Goal: Task Accomplishment & Management: Complete application form

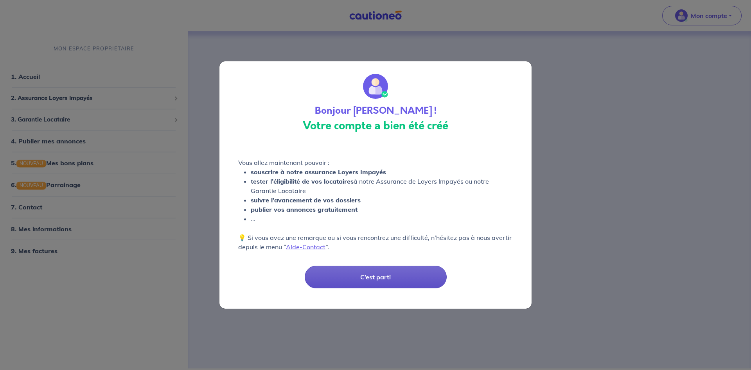
click at [386, 282] on button "C’est parti" at bounding box center [376, 277] width 142 height 23
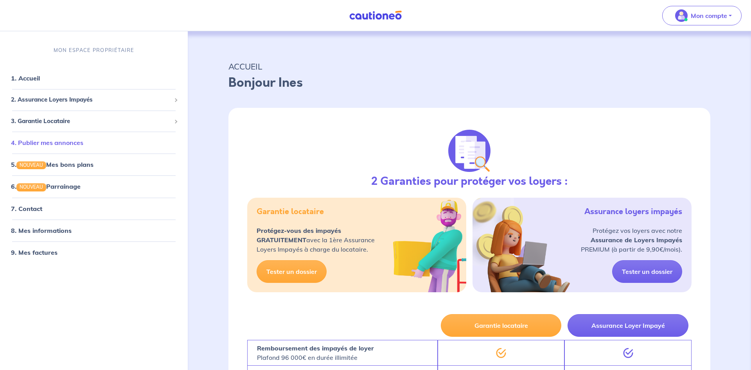
click at [62, 144] on link "4. Publier mes annonces" at bounding box center [47, 143] width 72 height 8
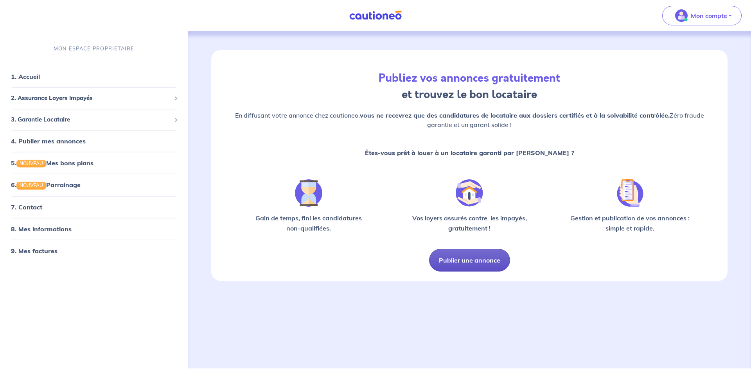
click at [465, 262] on button "Publier une annonce" at bounding box center [469, 260] width 81 height 23
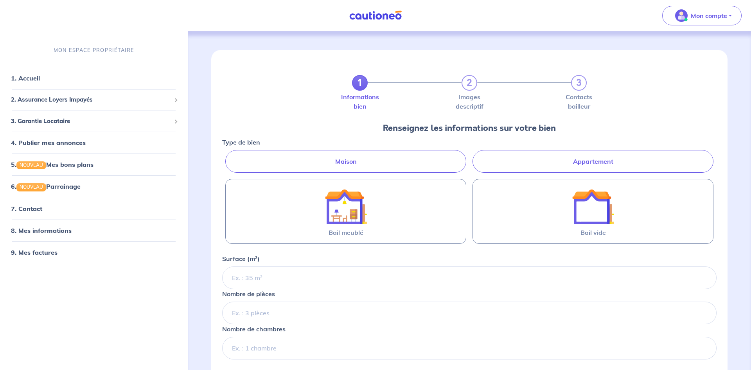
click at [554, 165] on label "Appartement" at bounding box center [592, 161] width 241 height 23
click at [227, 155] on input "Appartement" at bounding box center [224, 152] width 5 height 5
radio input "true"
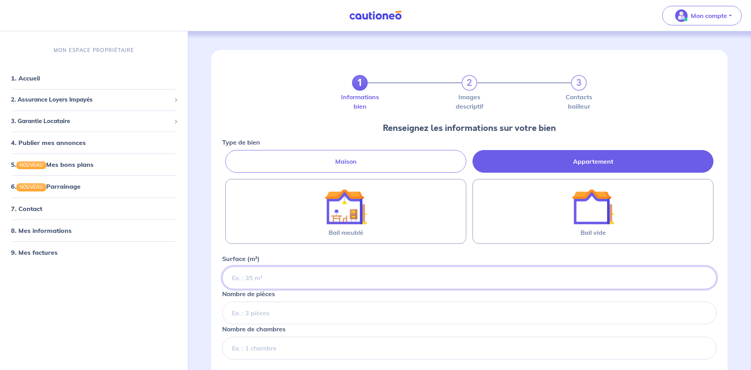
click at [317, 277] on input "Surface (m²)" at bounding box center [469, 278] width 494 height 23
type input "90"
click at [313, 316] on input "Nombre de pièces" at bounding box center [469, 313] width 494 height 23
type input "5"
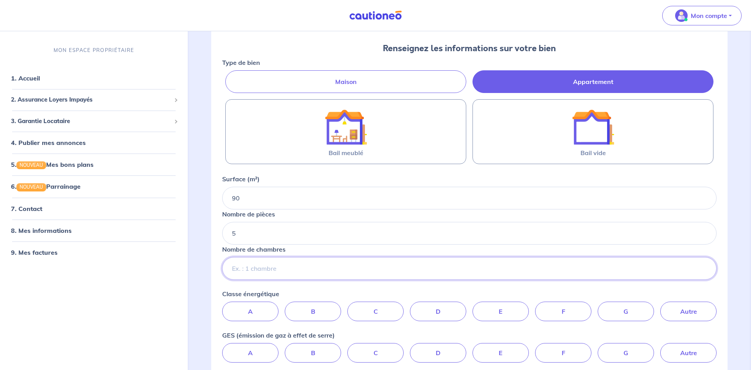
click at [261, 269] on input "Nombre de chambres" at bounding box center [469, 268] width 494 height 23
type input "4"
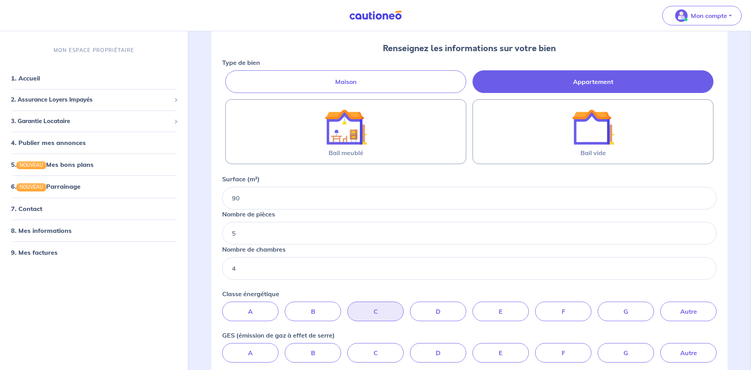
click at [370, 316] on label "C" at bounding box center [375, 312] width 56 height 20
click at [467, 307] on input "C" at bounding box center [469, 304] width 5 height 5
radio input "true"
click at [361, 357] on label "C" at bounding box center [375, 353] width 56 height 20
click at [467, 348] on input "C" at bounding box center [469, 345] width 5 height 5
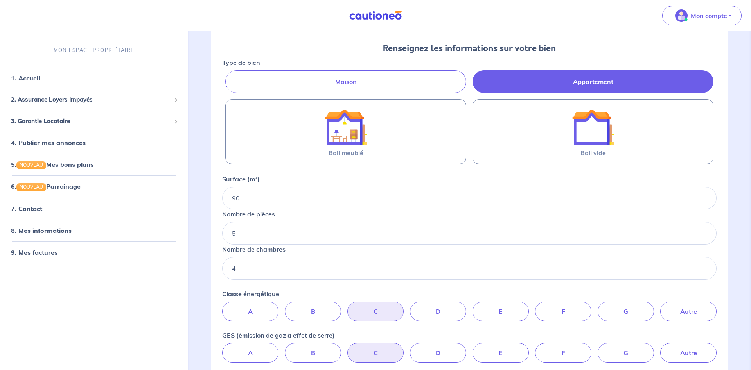
radio input "true"
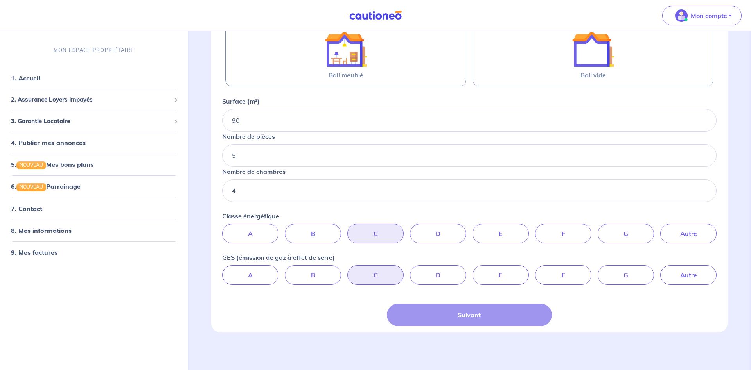
scroll to position [176, 0]
click at [436, 305] on div "Suivant" at bounding box center [469, 315] width 165 height 23
click at [476, 304] on div "Suivant" at bounding box center [469, 315] width 165 height 23
click at [385, 266] on label "C" at bounding box center [375, 276] width 56 height 20
click at [467, 266] on input "C" at bounding box center [469, 268] width 5 height 5
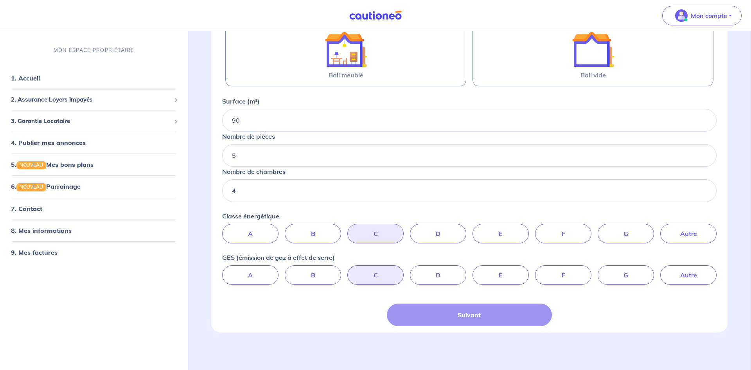
click at [463, 304] on div "Suivant" at bounding box center [469, 315] width 165 height 23
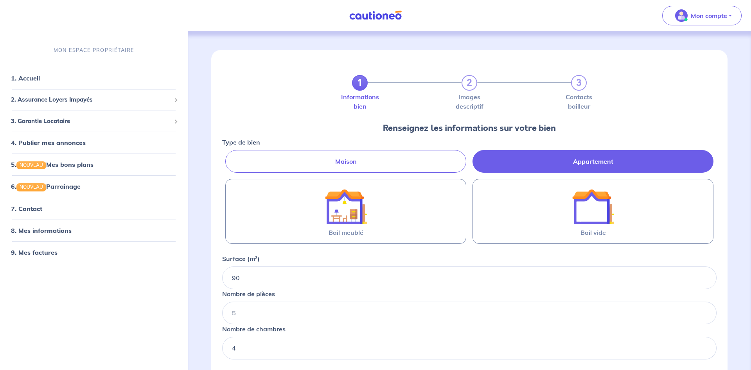
scroll to position [40, 0]
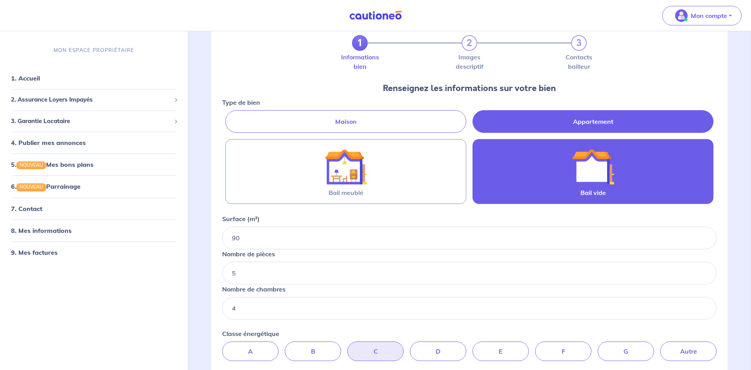
drag, startPoint x: 596, startPoint y: 162, endPoint x: 569, endPoint y: 192, distance: 41.3
click at [596, 163] on img at bounding box center [593, 167] width 42 height 42
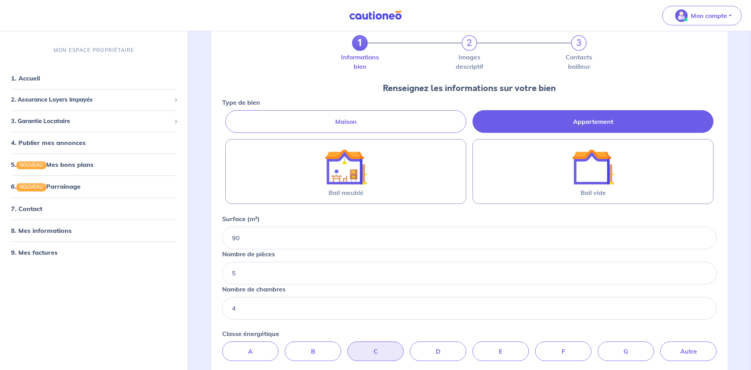
scroll to position [176, 0]
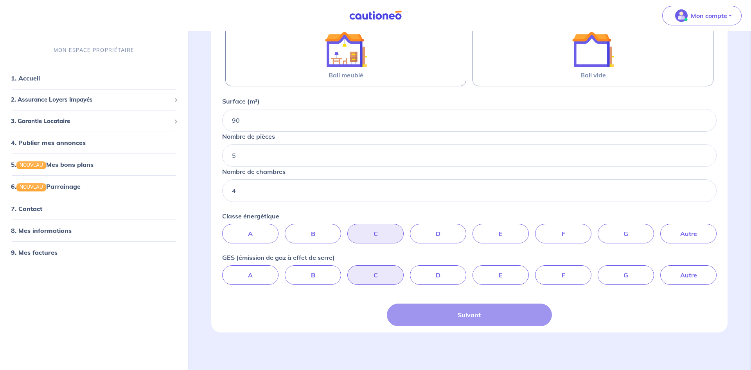
click at [488, 304] on div "Suivant" at bounding box center [469, 315] width 165 height 23
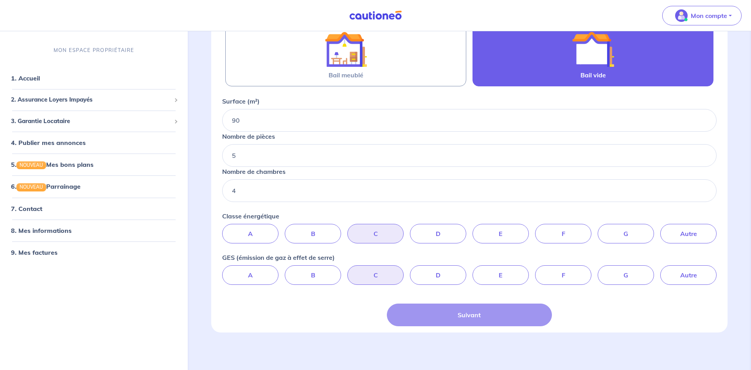
click at [567, 53] on label "Bail vide" at bounding box center [592, 54] width 241 height 65
click at [0, 0] on input "Bail vide" at bounding box center [0, 0] width 0 height 0
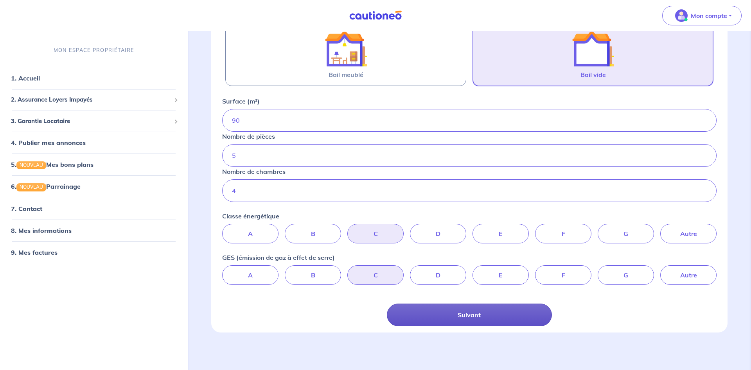
click at [474, 304] on button "Suivant" at bounding box center [469, 315] width 165 height 23
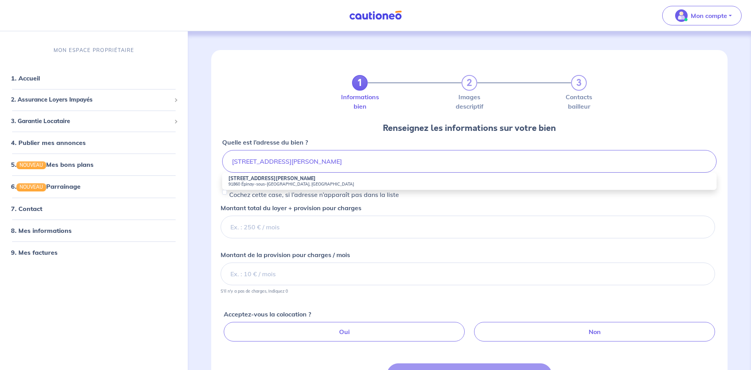
click at [282, 182] on small "91860 Épinay-sous-[GEOGRAPHIC_DATA], [GEOGRAPHIC_DATA]" at bounding box center [469, 183] width 482 height 5
type input "[STREET_ADDRESS][PERSON_NAME]"
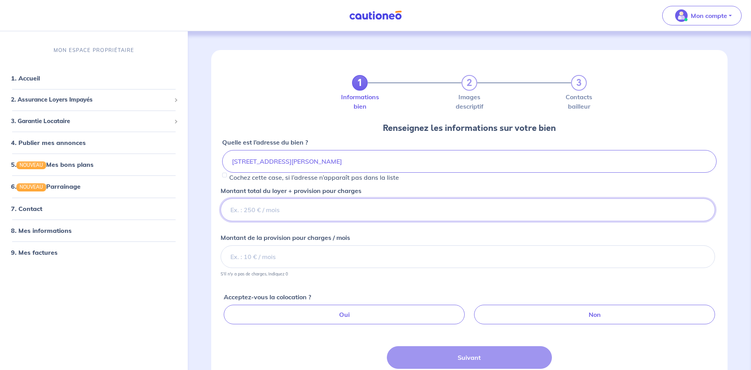
click at [315, 207] on input "Montant total du loyer + provision pour charges" at bounding box center [468, 210] width 494 height 23
type input "1250"
click at [302, 257] on input "Montant de la provision pour charges / mois" at bounding box center [468, 257] width 494 height 23
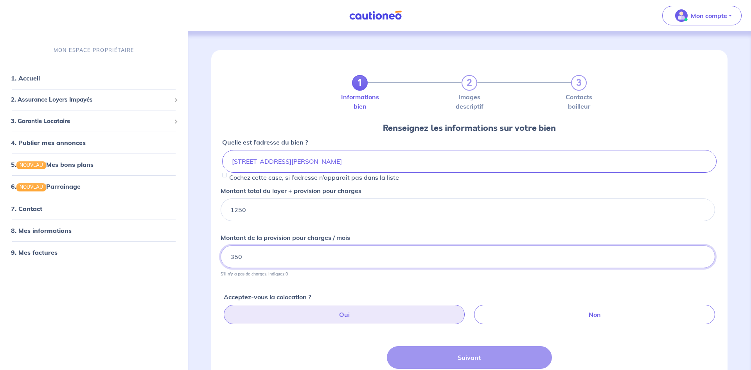
type input "350"
click at [427, 315] on label "Oui" at bounding box center [344, 315] width 241 height 20
click at [469, 310] on input "Oui" at bounding box center [471, 307] width 5 height 5
radio input "true"
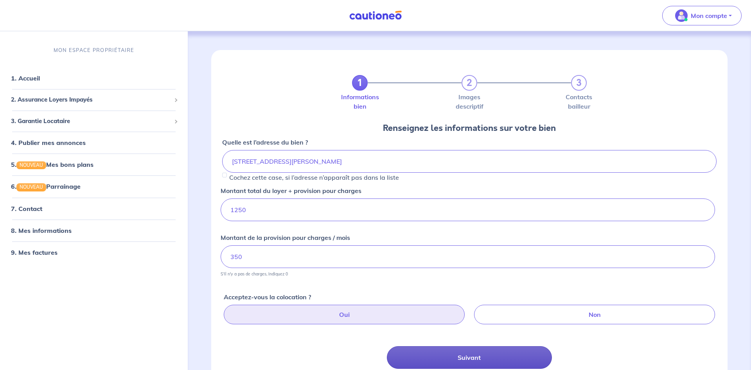
click at [446, 362] on button "Suivant" at bounding box center [469, 358] width 165 height 23
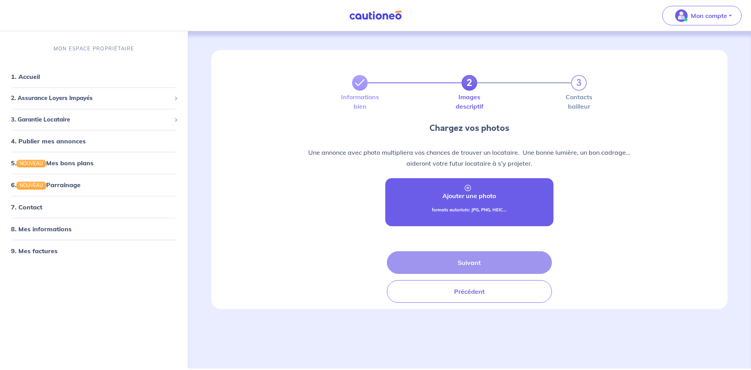
click at [472, 192] on p "Ajouter une photo" at bounding box center [469, 195] width 54 height 9
